Goal: Task Accomplishment & Management: Manage account settings

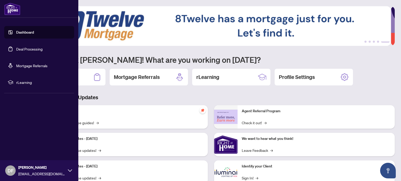
click at [20, 31] on link "Dashboard" at bounding box center [25, 32] width 18 height 5
click at [20, 33] on link "Dashboard" at bounding box center [25, 32] width 18 height 5
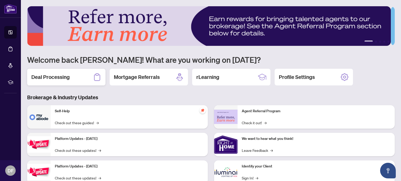
click at [60, 79] on h2 "Deal Processing" at bounding box center [50, 77] width 38 height 7
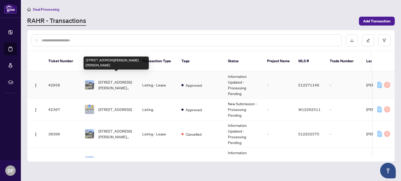
click at [111, 79] on span "[STREET_ADDRESS][PERSON_NAME][PERSON_NAME]" at bounding box center [115, 84] width 35 height 11
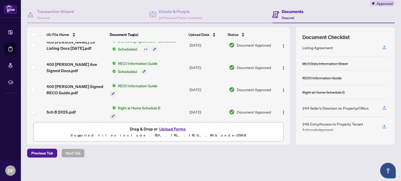
scroll to position [12, 0]
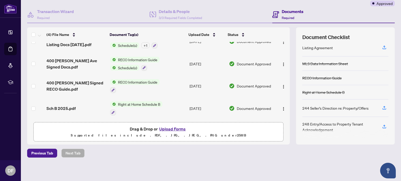
click at [167, 128] on button "Upload Forms" at bounding box center [172, 129] width 29 height 7
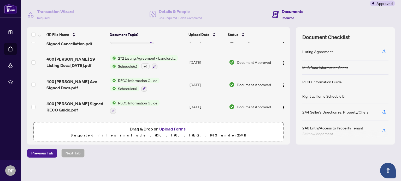
scroll to position [0, 0]
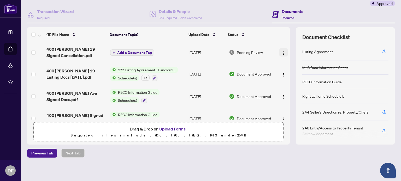
click at [281, 51] on img "button" at bounding box center [283, 53] width 4 height 4
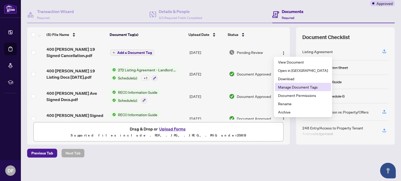
click at [287, 86] on span "Manage Document Tags" at bounding box center [303, 87] width 50 height 6
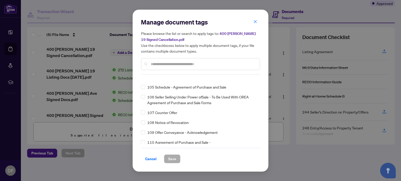
scroll to position [1331, 0]
click at [159, 61] on input "text" at bounding box center [203, 64] width 105 height 6
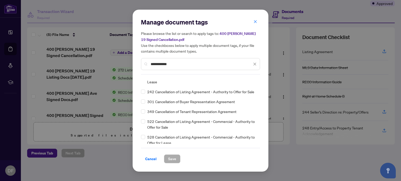
scroll to position [0, 0]
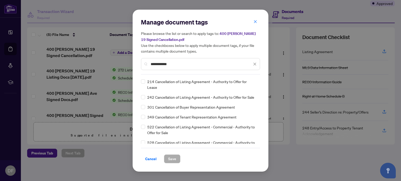
type input "**********"
click at [172, 158] on span "Save" at bounding box center [172, 159] width 8 height 8
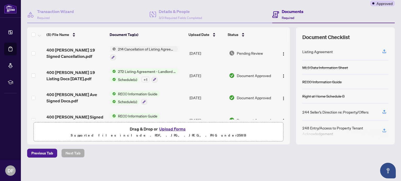
click at [139, 47] on span "214 Cancellation of Listing Agreement - Authority to Offer for Lease" at bounding box center [147, 49] width 62 height 6
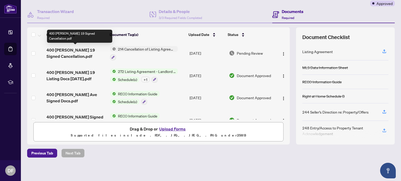
click at [65, 48] on span "400 [PERSON_NAME] 19 Signed Cancellation.pdf" at bounding box center [75, 53] width 59 height 13
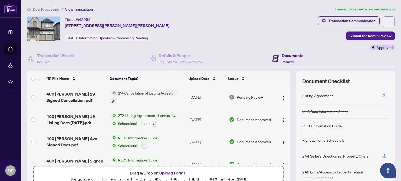
click at [387, 22] on icon "ellipsis" at bounding box center [389, 22] width 4 height 4
click at [356, 6] on main "Deal Processing / View Transaction Transaction saved a few seconds ago Ticket #…" at bounding box center [211, 90] width 380 height 181
